Goal: Information Seeking & Learning: Learn about a topic

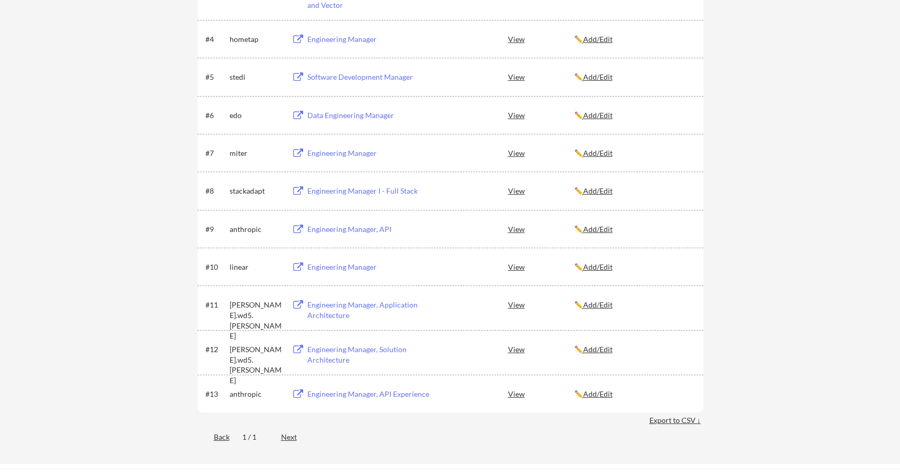
scroll to position [337, 0]
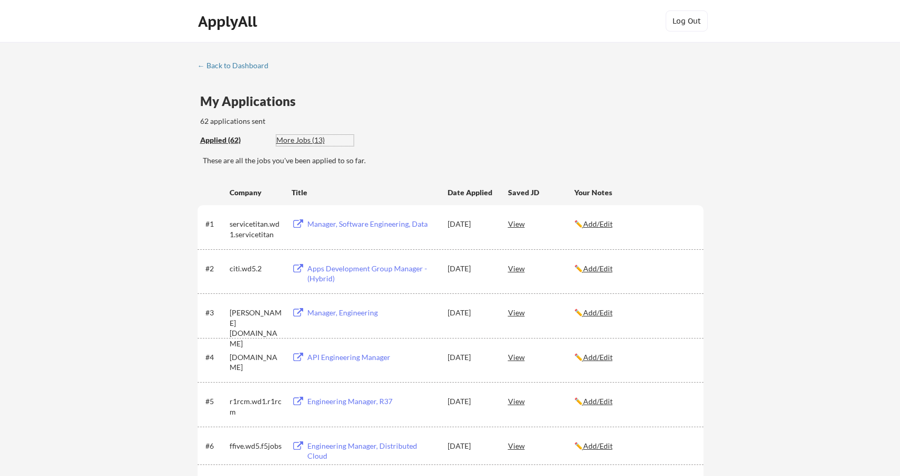
click at [306, 139] on div "More Jobs (13)" at bounding box center [314, 140] width 77 height 11
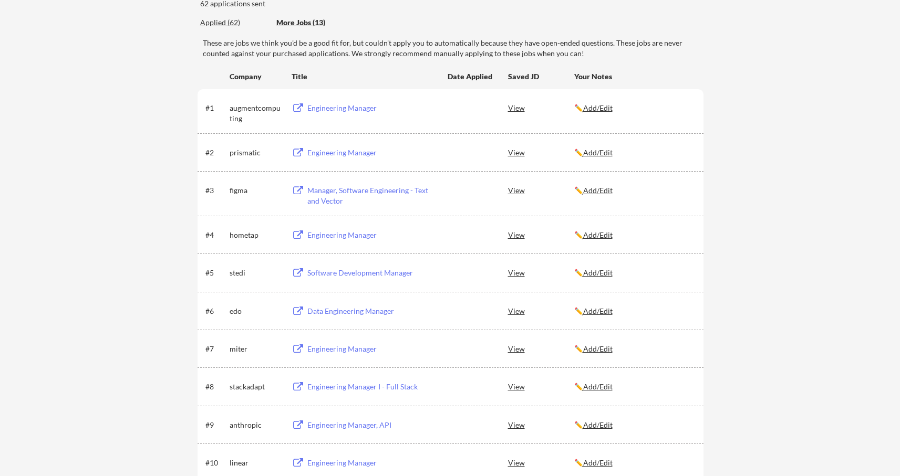
scroll to position [70, 0]
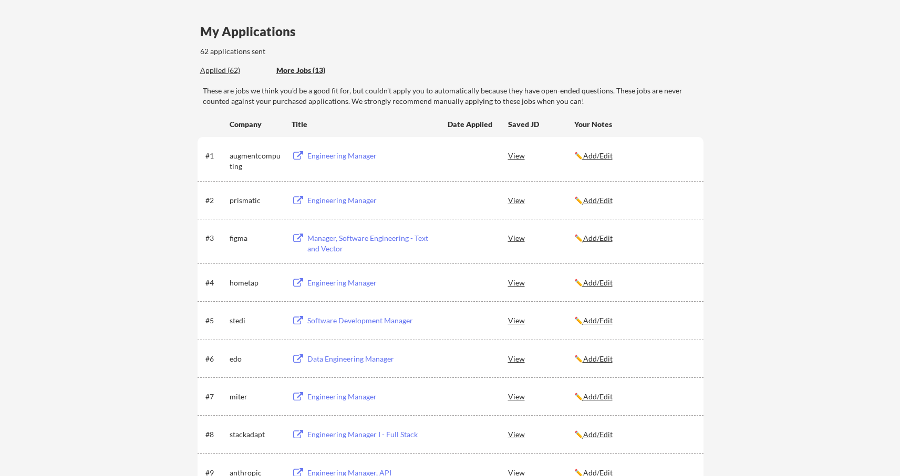
click at [349, 159] on div "Engineering Manager" at bounding box center [372, 156] width 130 height 11
click at [322, 201] on div "Engineering Manager" at bounding box center [372, 200] width 130 height 11
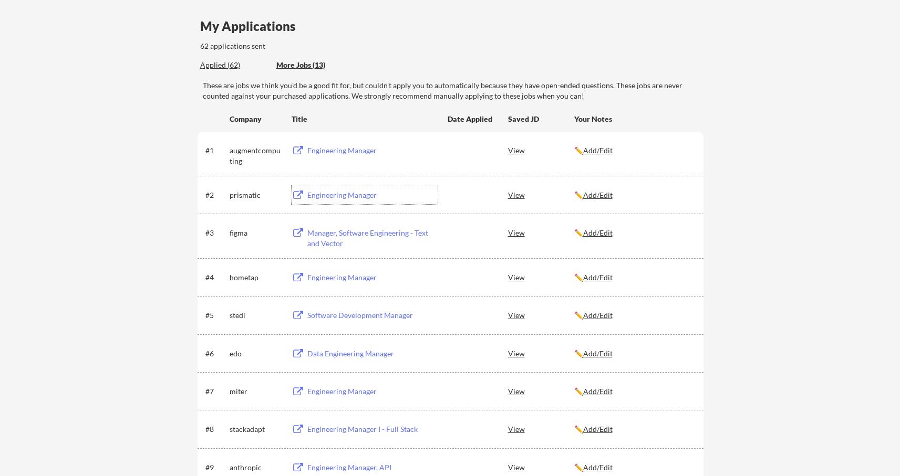
scroll to position [84, 0]
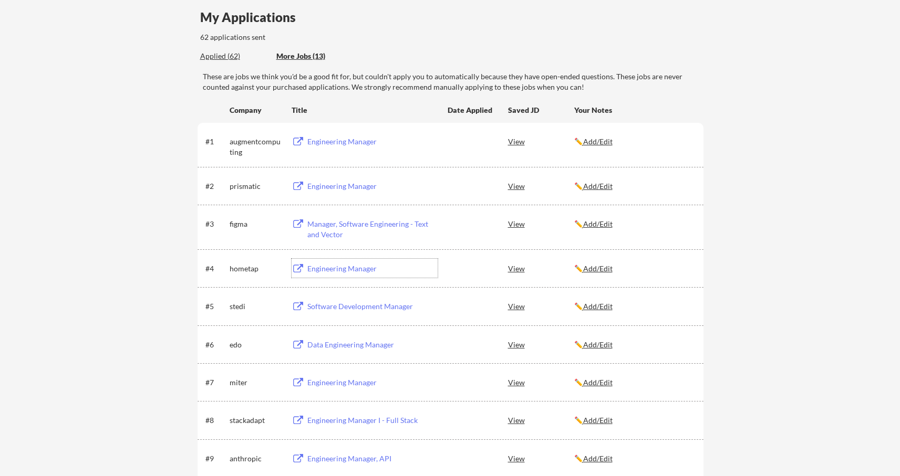
click at [314, 269] on div "Engineering Manager" at bounding box center [372, 269] width 130 height 11
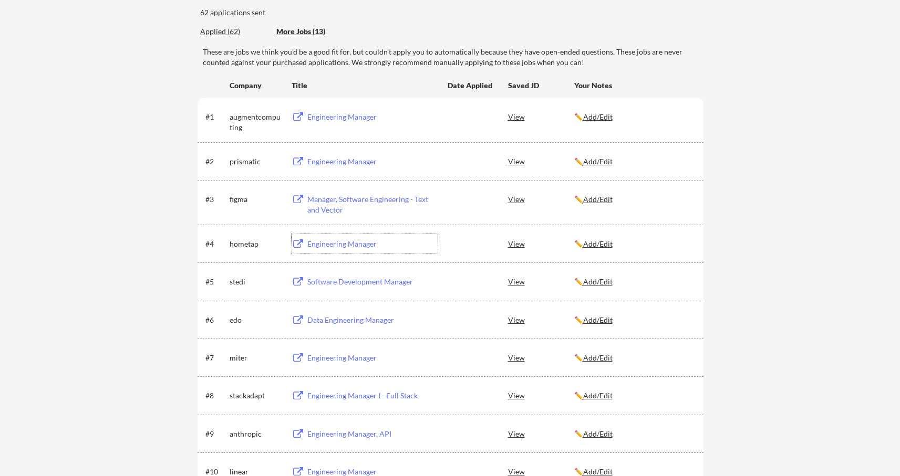
scroll to position [109, 0]
click at [330, 283] on div "Software Development Manager" at bounding box center [372, 281] width 130 height 11
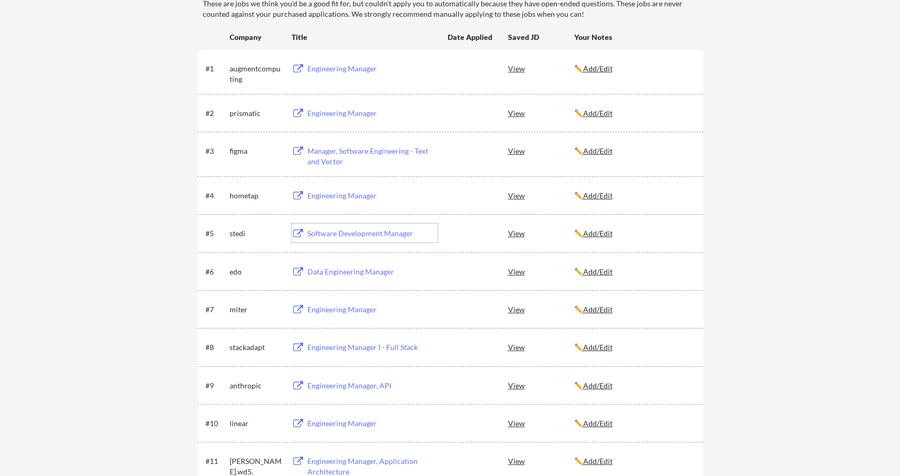
scroll to position [172, 0]
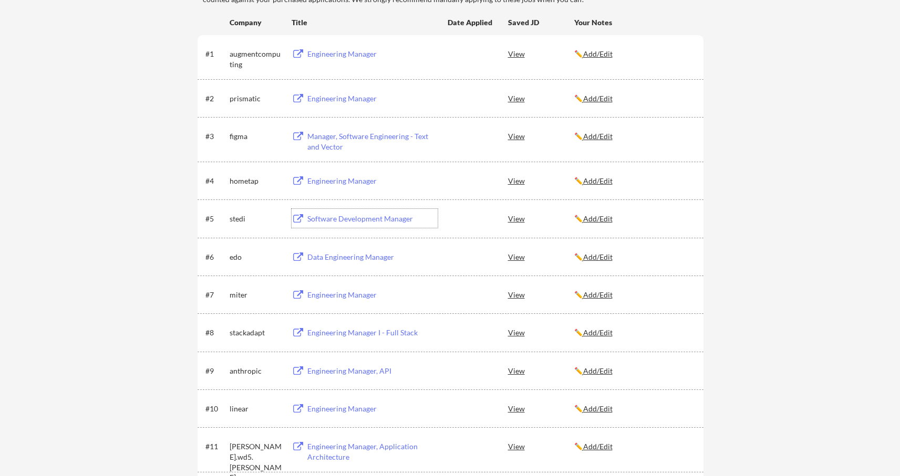
click at [365, 297] on div "Engineering Manager" at bounding box center [372, 295] width 130 height 11
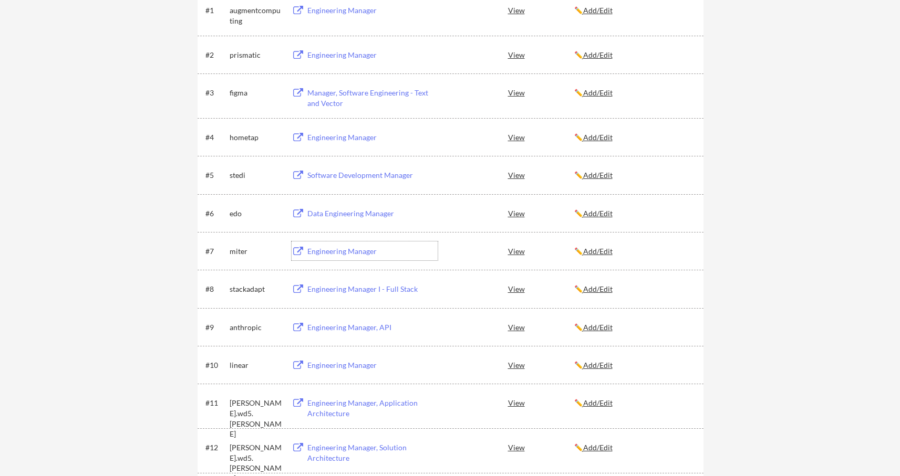
scroll to position [219, 0]
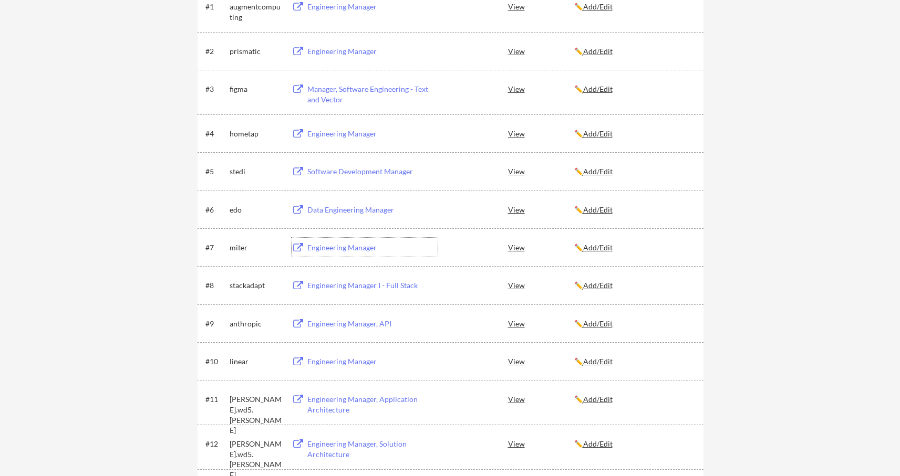
click at [378, 284] on div "Engineering Manager I - Full Stack" at bounding box center [372, 285] width 130 height 11
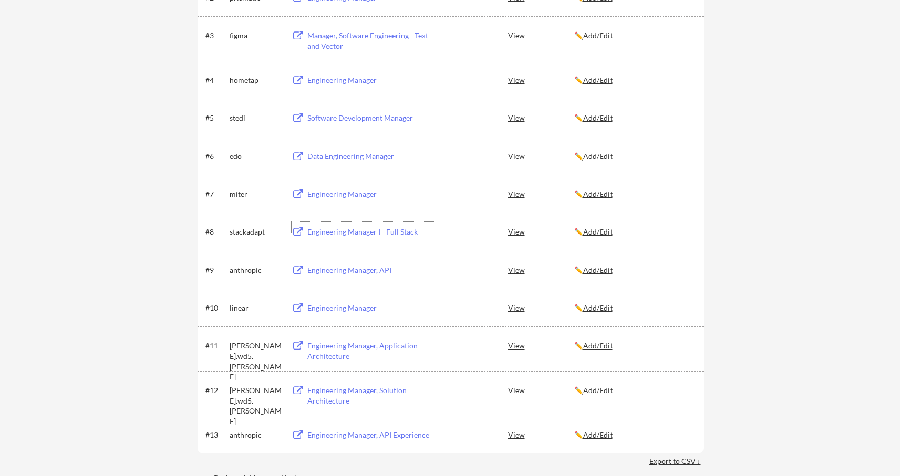
scroll to position [276, 0]
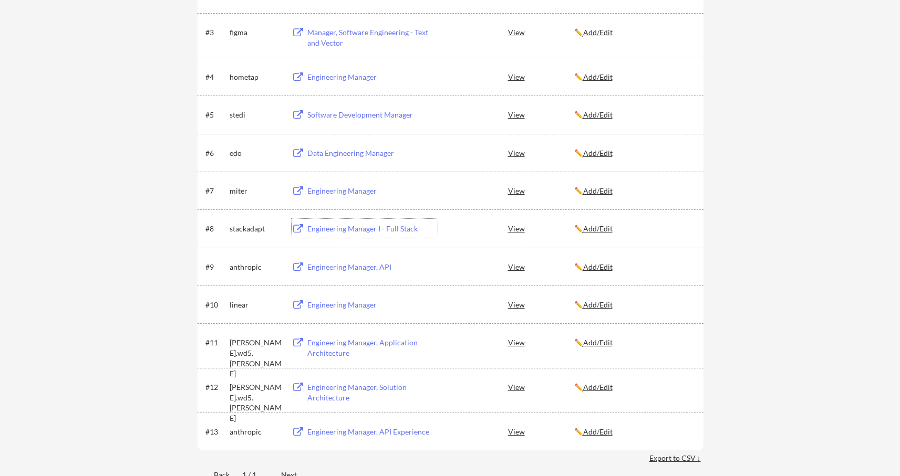
click at [342, 305] on div "Engineering Manager" at bounding box center [372, 305] width 130 height 11
click at [384, 345] on div "Engineering Manager, Application Architecture" at bounding box center [372, 348] width 130 height 20
click at [367, 384] on div "Engineering Manager, Solution Architecture" at bounding box center [372, 392] width 130 height 20
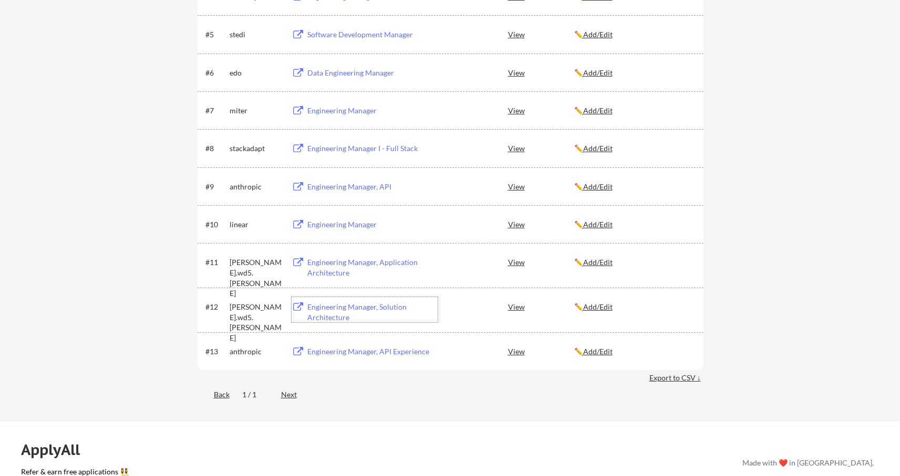
scroll to position [357, 0]
click at [431, 376] on div "Company Title Date Applied Saved JD Your Notes #1 augmentcomputing Engineering …" at bounding box center [450, 106] width 506 height 557
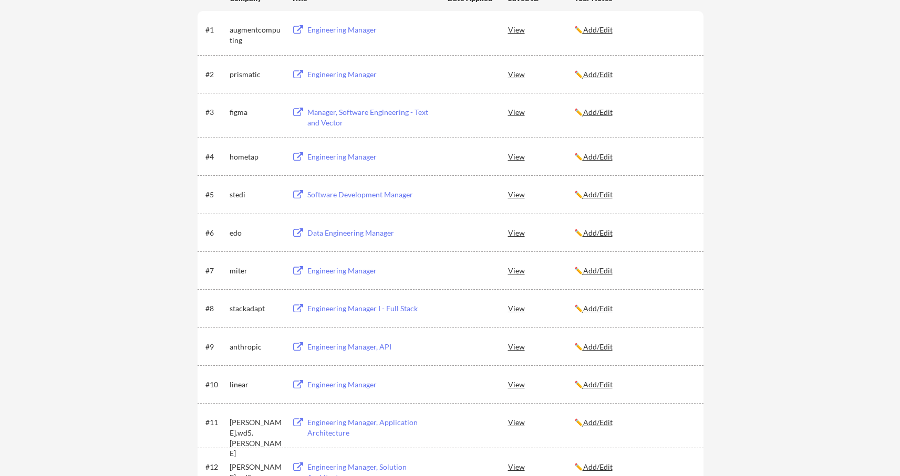
scroll to position [0, 0]
